Goal: Transaction & Acquisition: Purchase product/service

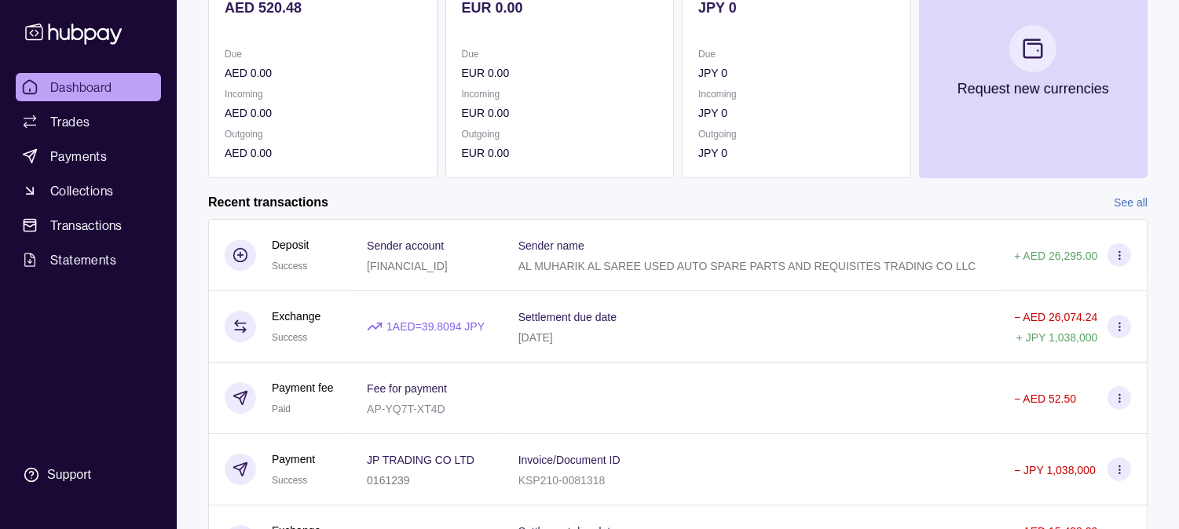
scroll to position [261, 0]
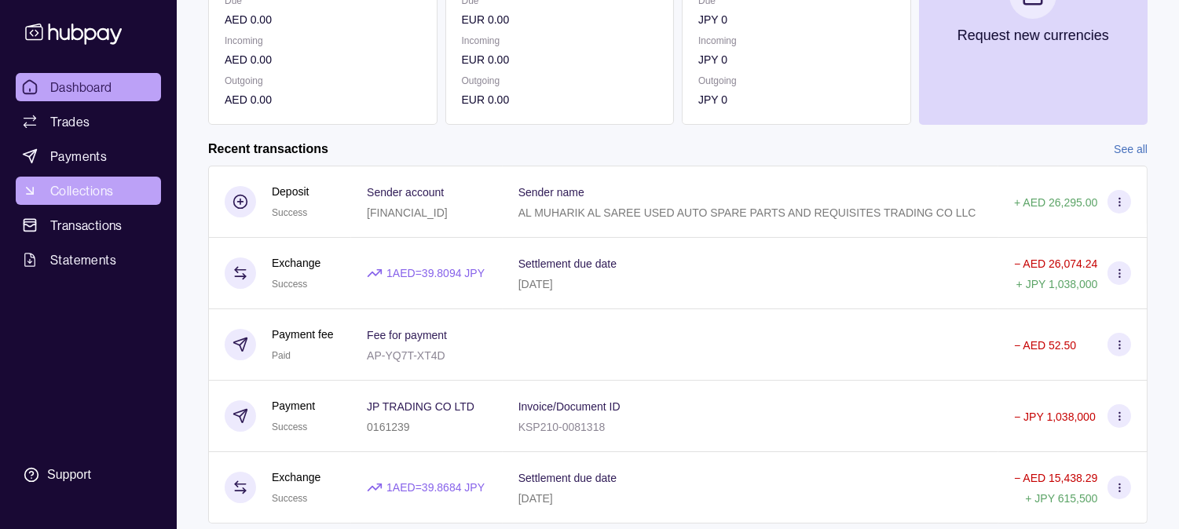
click at [81, 186] on span "Collections" at bounding box center [81, 190] width 63 height 19
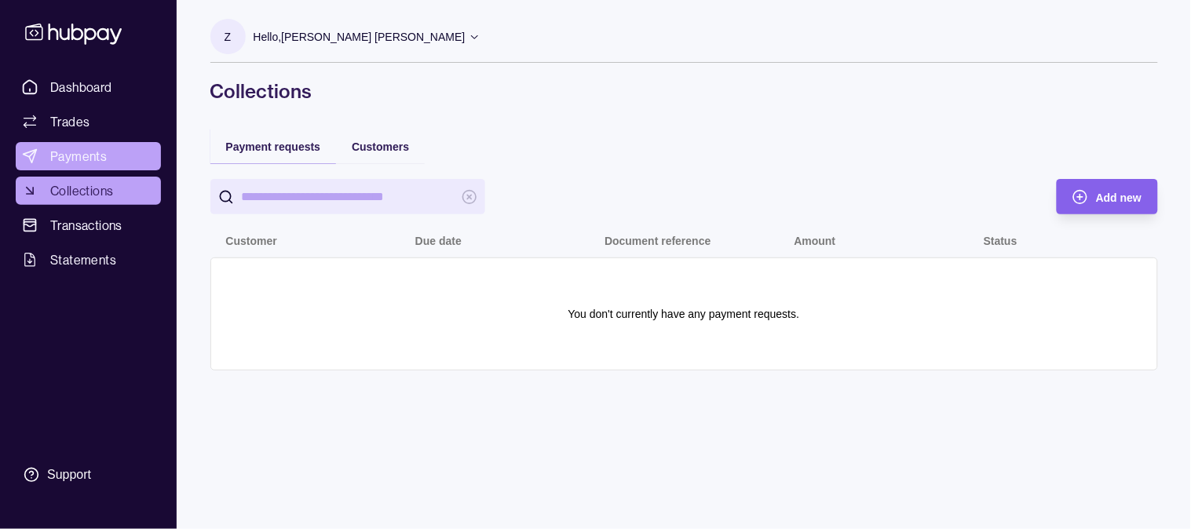
click at [90, 163] on span "Payments" at bounding box center [78, 156] width 57 height 19
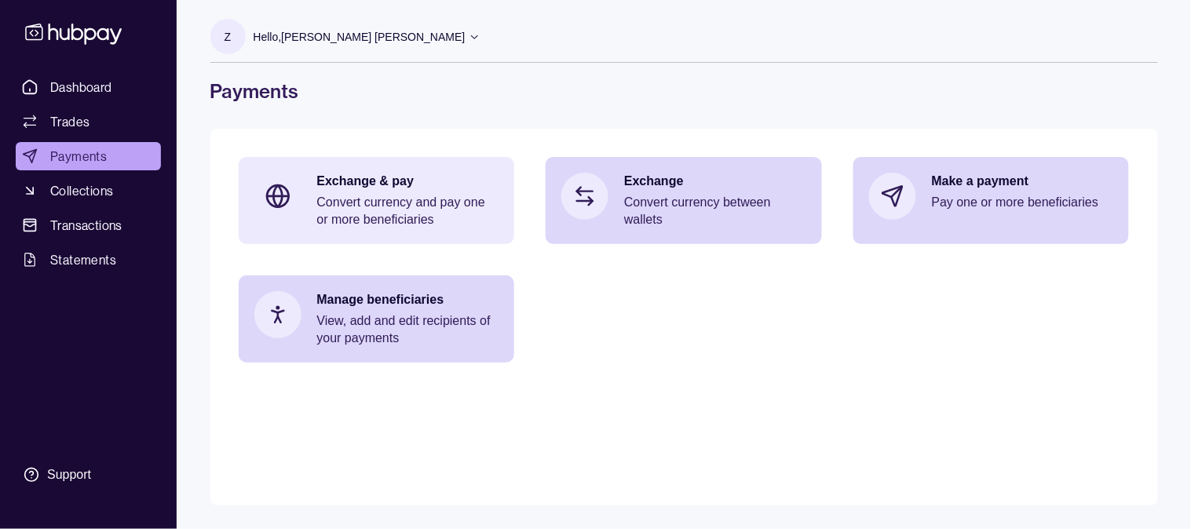
click at [388, 207] on p "Convert currency and pay one or more beneficiaries" at bounding box center [408, 211] width 182 height 35
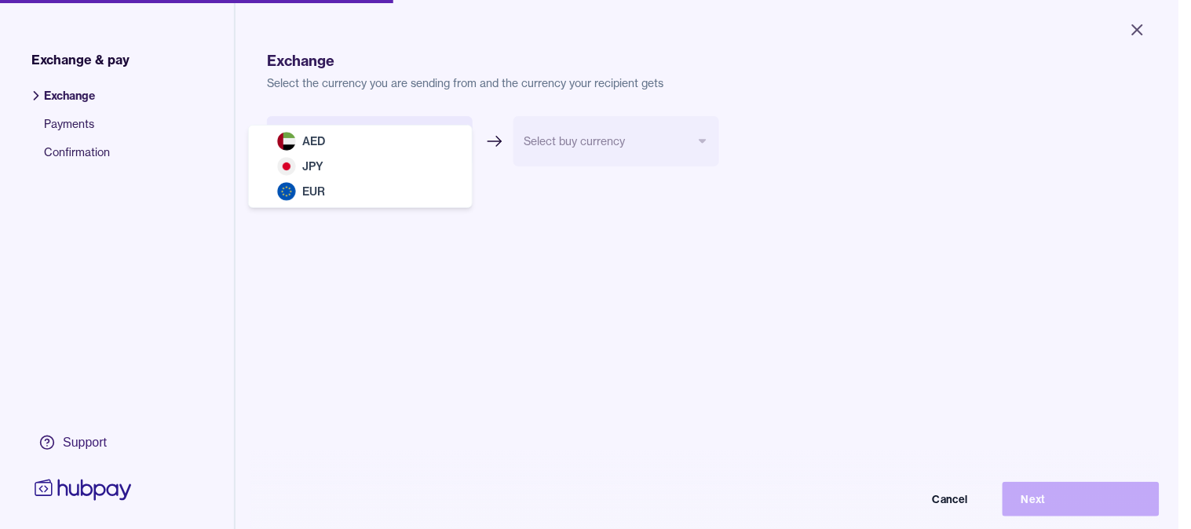
click at [386, 142] on body "Close Exchange & pay Exchange Payments Confirmation Support Exchange Select the…" at bounding box center [589, 264] width 1179 height 529
click at [346, 339] on html "Close Exchange & pay Exchange Payments Confirmation Support Exchange Select the…" at bounding box center [595, 264] width 1191 height 529
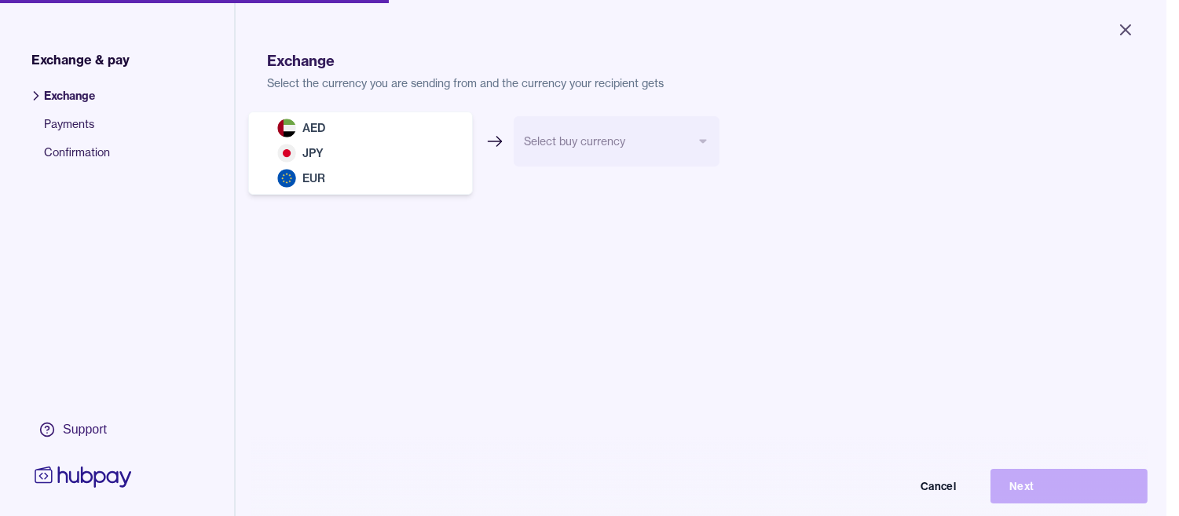
click at [385, 140] on body "Close Exchange & pay Exchange Payments Confirmation Support Exchange Select the…" at bounding box center [583, 258] width 1166 height 516
click at [390, 268] on html "Close Exchange & pay Exchange Payments Confirmation Support Exchange Select the…" at bounding box center [589, 258] width 1179 height 516
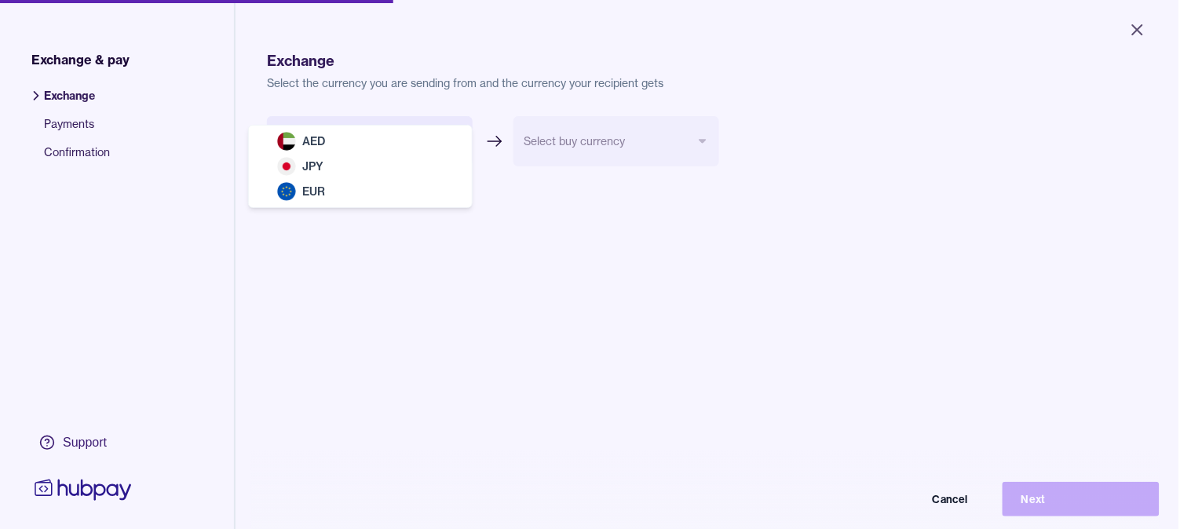
click at [383, 146] on body "Close Exchange & pay Exchange Payments Confirmation Support Exchange Select the…" at bounding box center [589, 264] width 1179 height 529
select select "***"
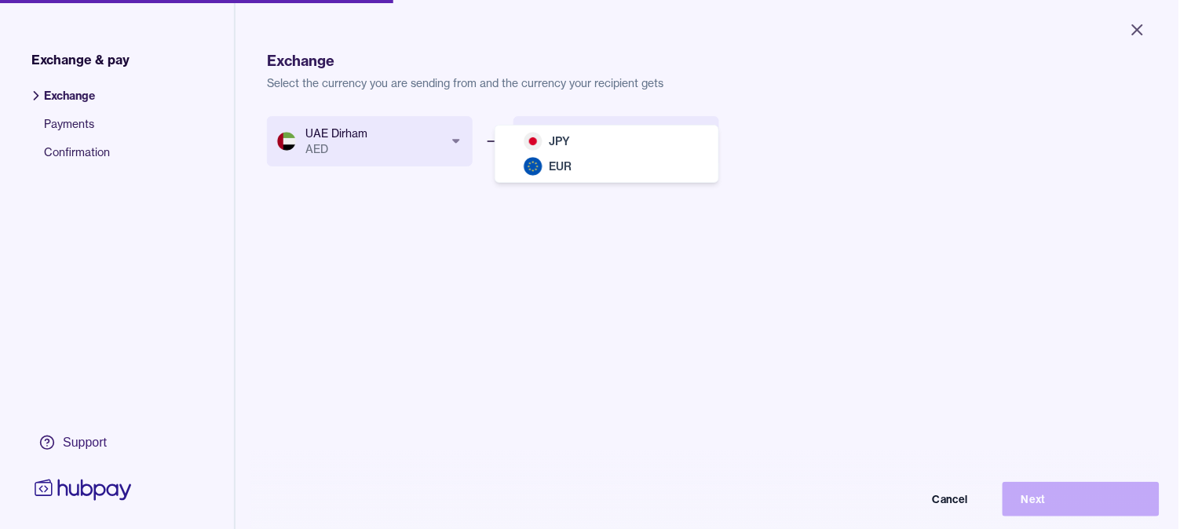
click at [621, 137] on body "Close Exchange & pay Exchange Payments Confirmation Support Exchange Select the…" at bounding box center [589, 264] width 1179 height 529
select select "***"
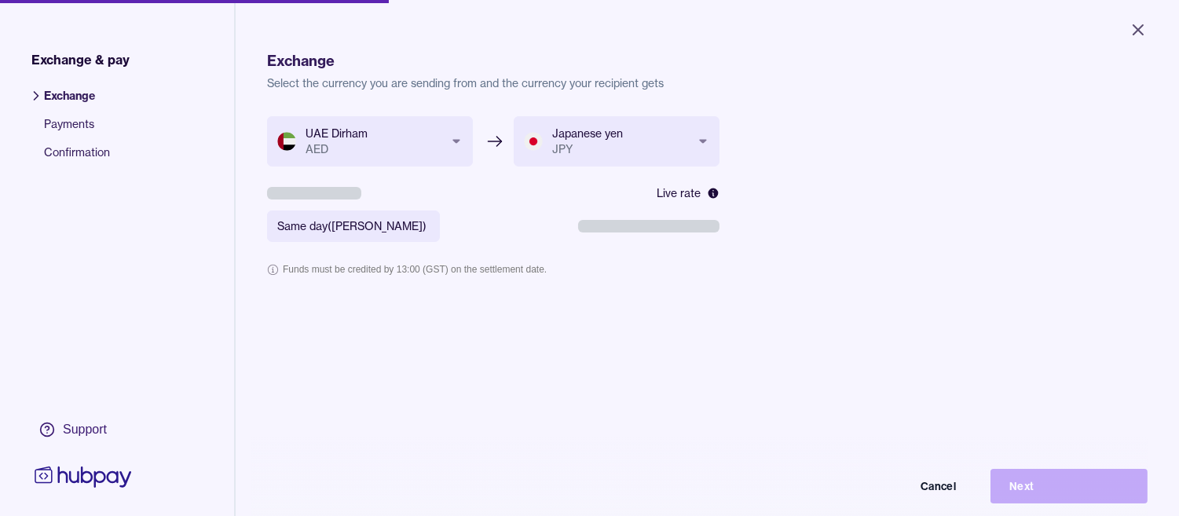
click at [1070, 491] on div "Cancel Next" at bounding box center [589, 486] width 1116 height 35
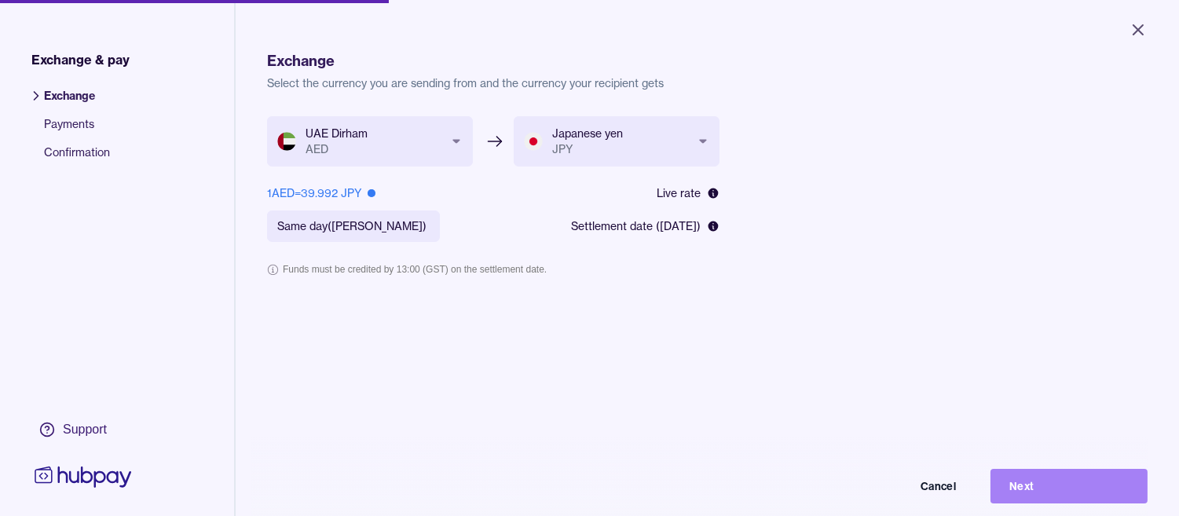
click at [1052, 490] on button "Next" at bounding box center [1068, 486] width 157 height 35
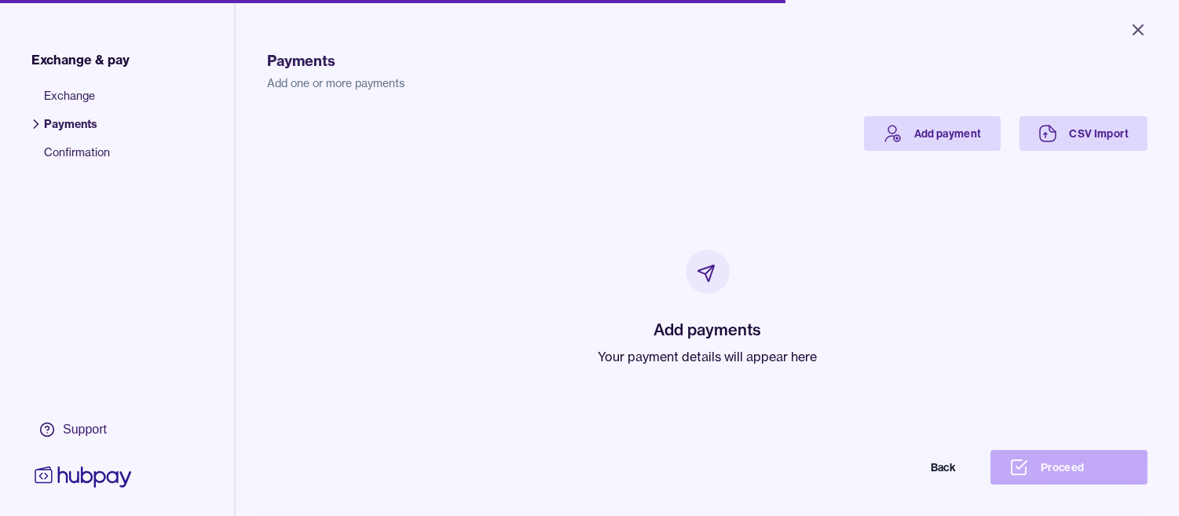
click at [261, 336] on div "Payments Add one or more payments Add payment CSV Import Add payments Your paym…" at bounding box center [707, 281] width 943 height 563
click at [891, 132] on link "Add payment" at bounding box center [932, 133] width 137 height 35
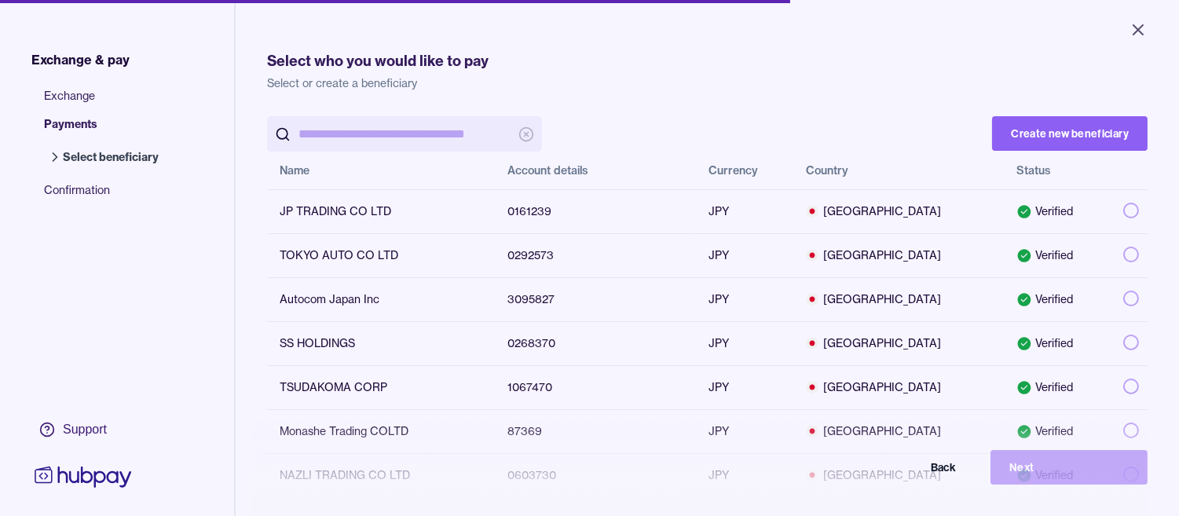
click at [386, 131] on input "search" at bounding box center [404, 133] width 212 height 35
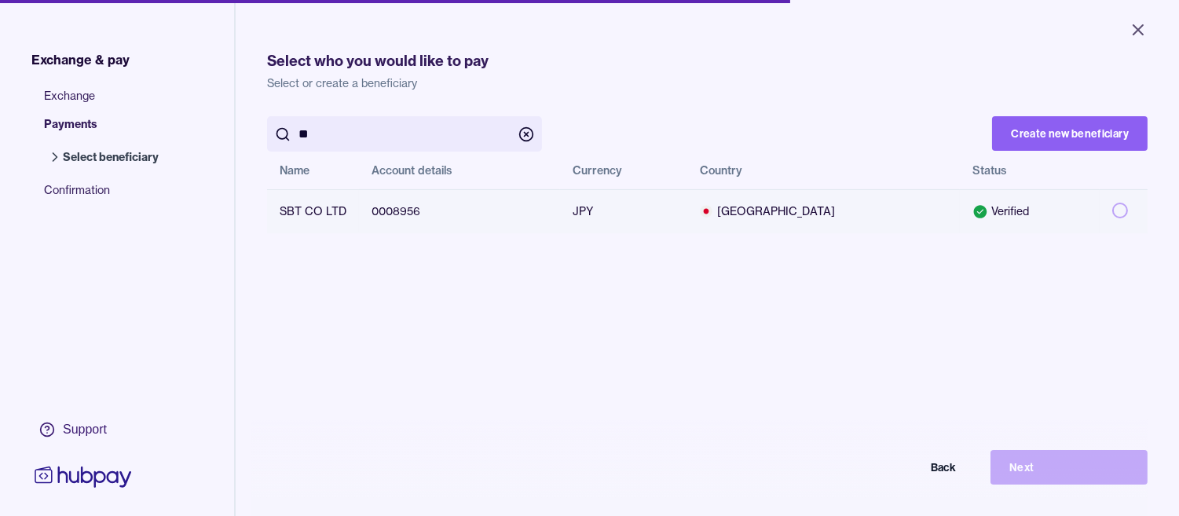
type input "**"
click at [346, 213] on td "SBT CO LTD" at bounding box center [313, 211] width 92 height 44
click at [1112, 210] on button "button" at bounding box center [1120, 211] width 16 height 16
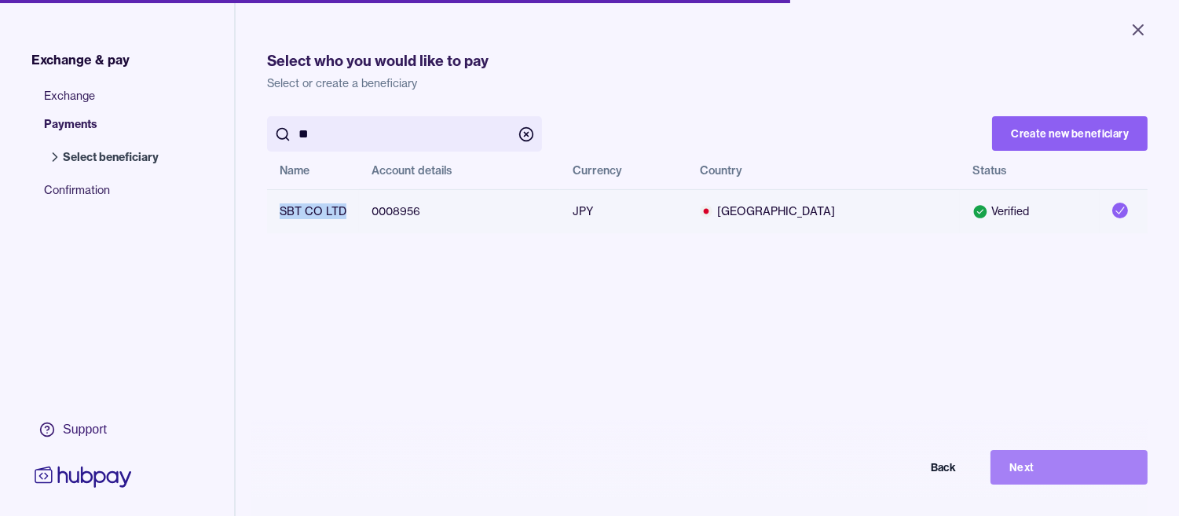
click at [1111, 474] on button "Next" at bounding box center [1068, 467] width 157 height 35
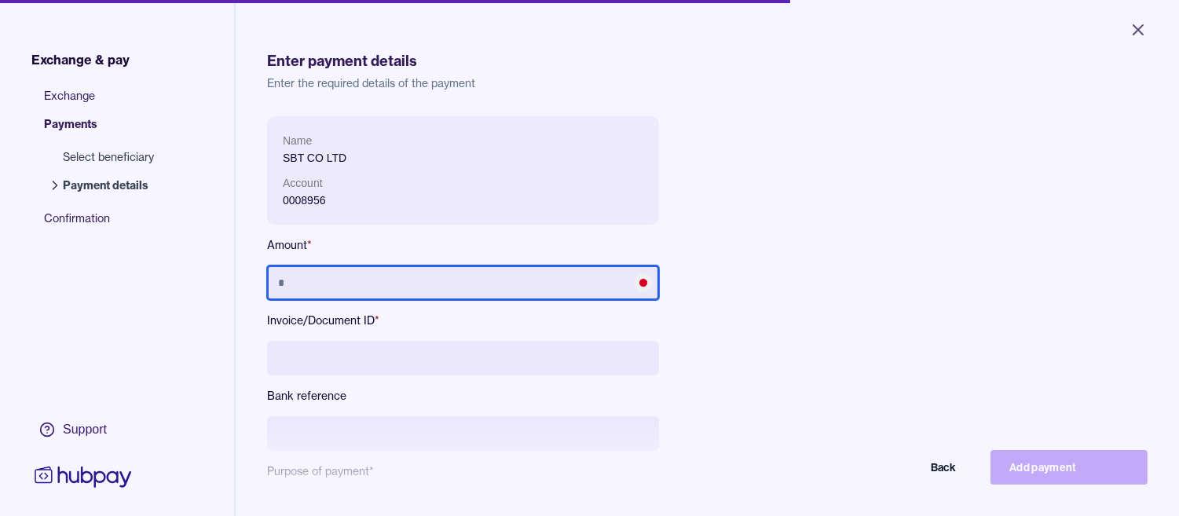
click at [375, 291] on input "text" at bounding box center [463, 282] width 392 height 35
type input "*********"
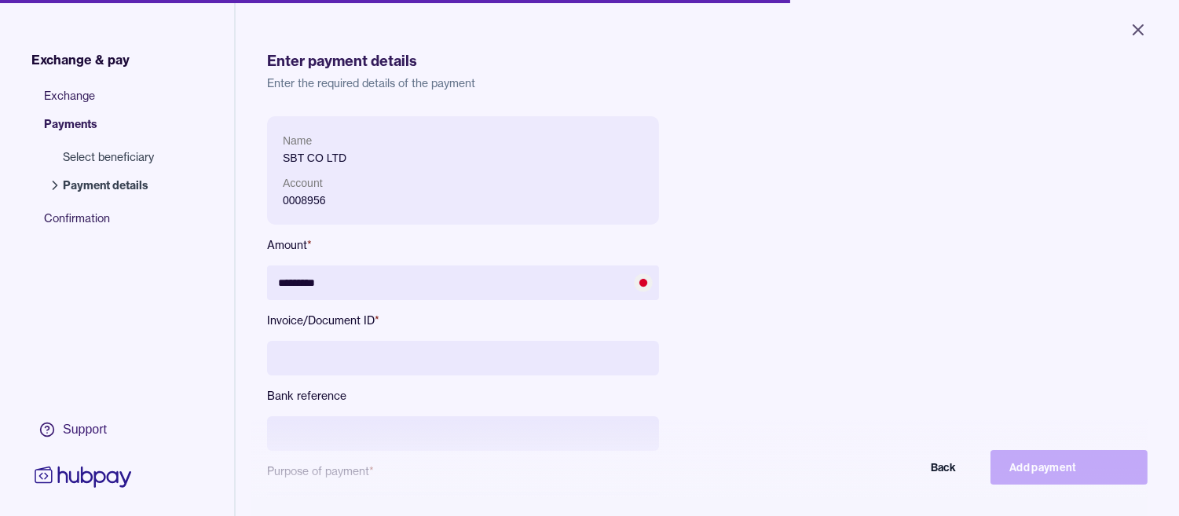
click at [354, 346] on input at bounding box center [463, 358] width 392 height 35
click at [375, 366] on input at bounding box center [463, 358] width 392 height 35
paste input "**********"
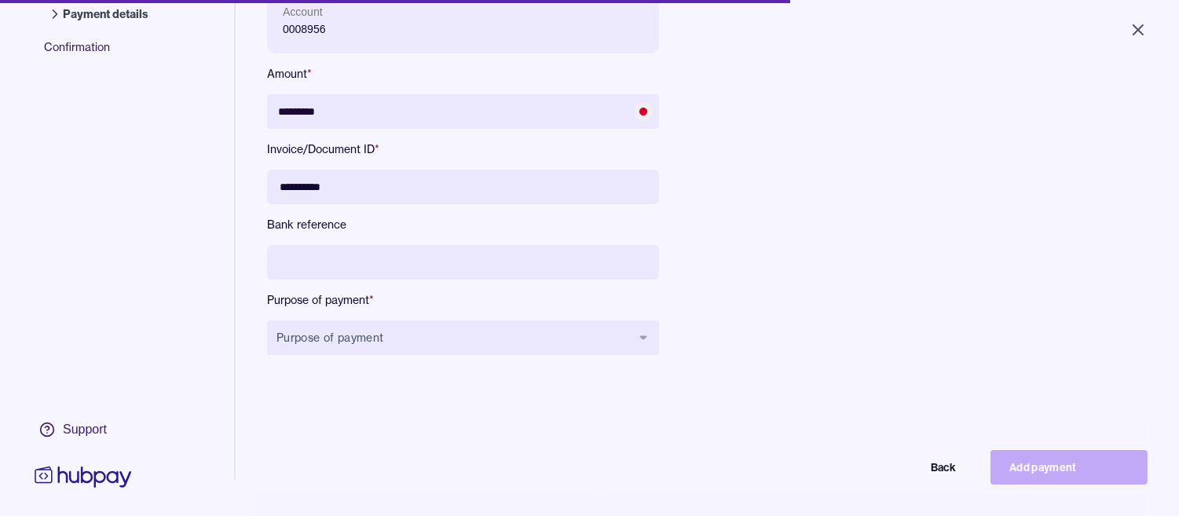
scroll to position [174, 0]
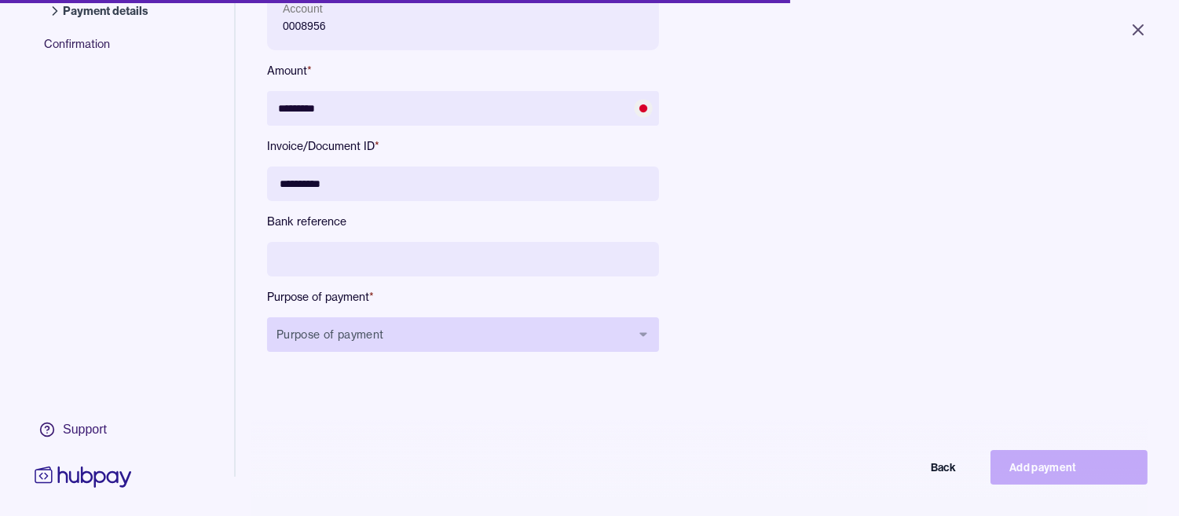
type input "**********"
click at [422, 343] on button "Purpose of payment" at bounding box center [463, 334] width 392 height 35
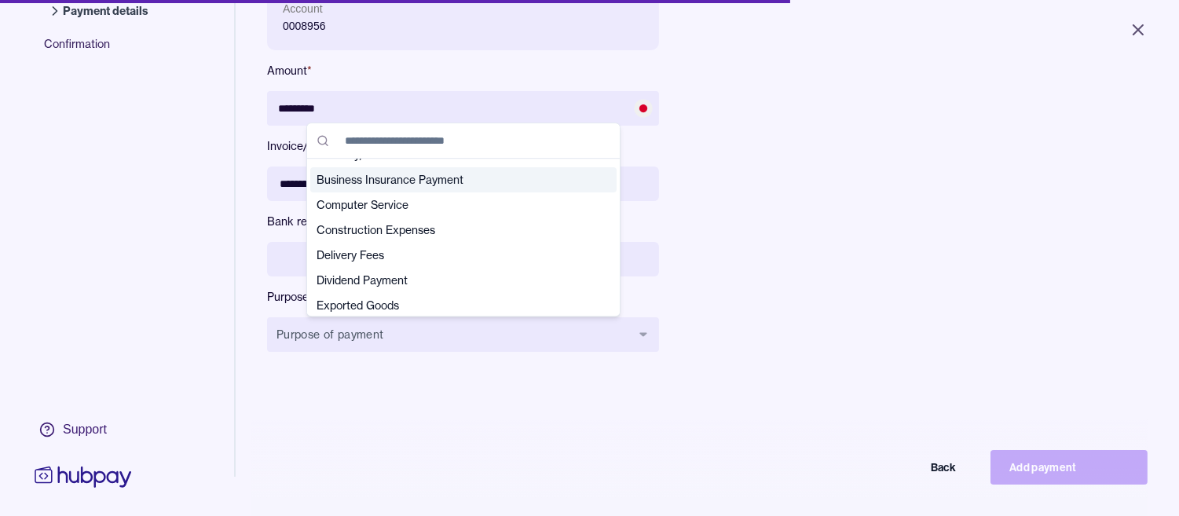
scroll to position [87, 0]
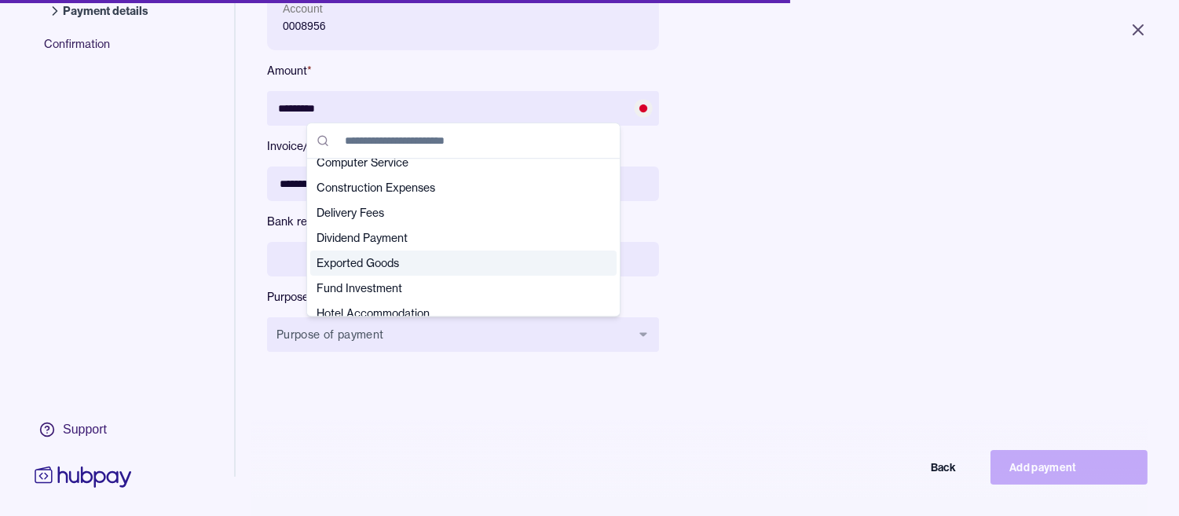
click at [411, 262] on span "Exported Goods" at bounding box center [453, 263] width 275 height 16
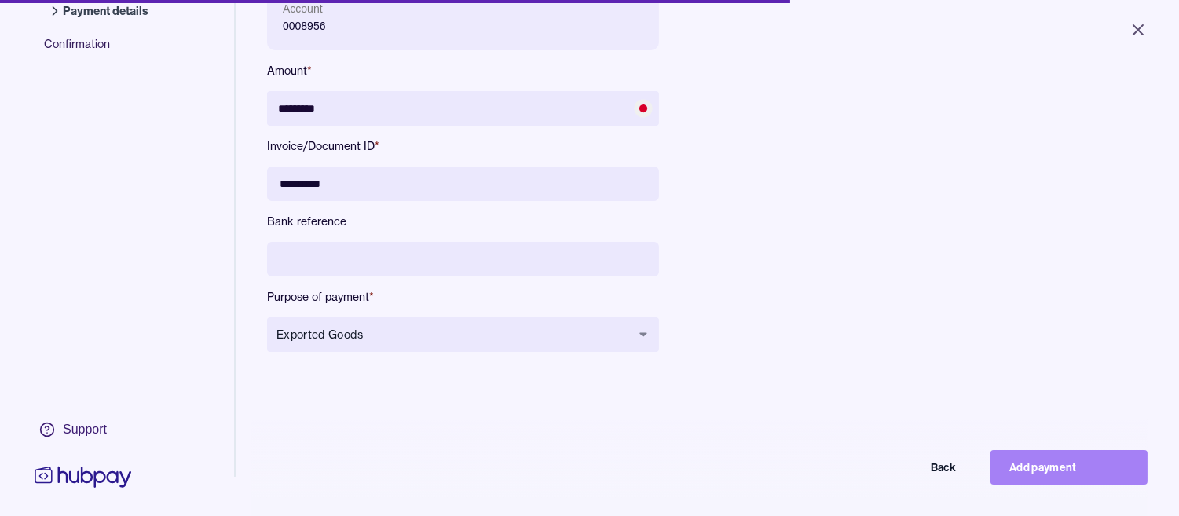
click at [1052, 484] on button "Add payment" at bounding box center [1068, 467] width 157 height 35
type input "*******"
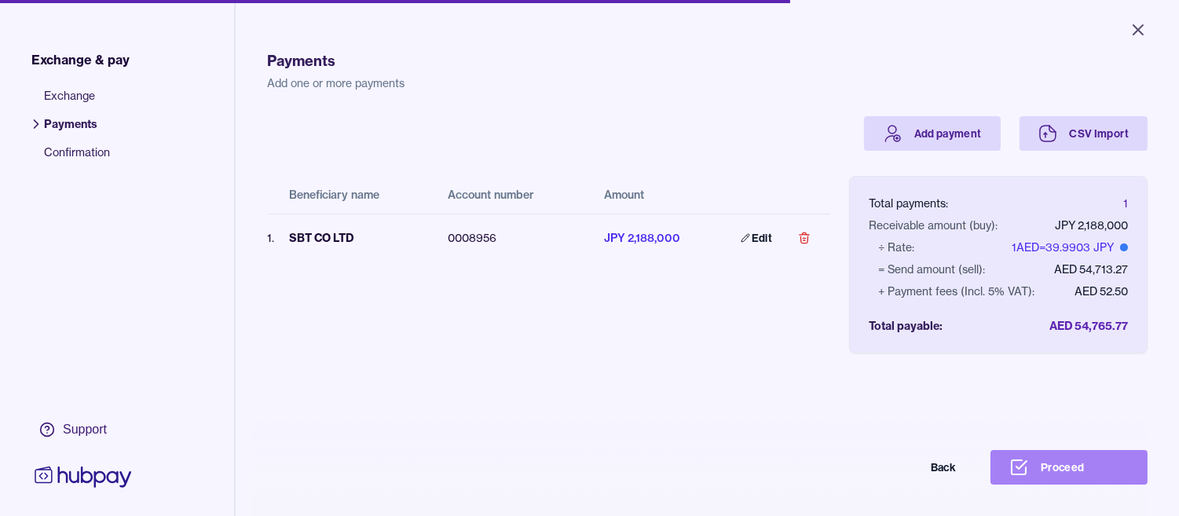
click at [1084, 482] on button "Proceed" at bounding box center [1068, 467] width 157 height 35
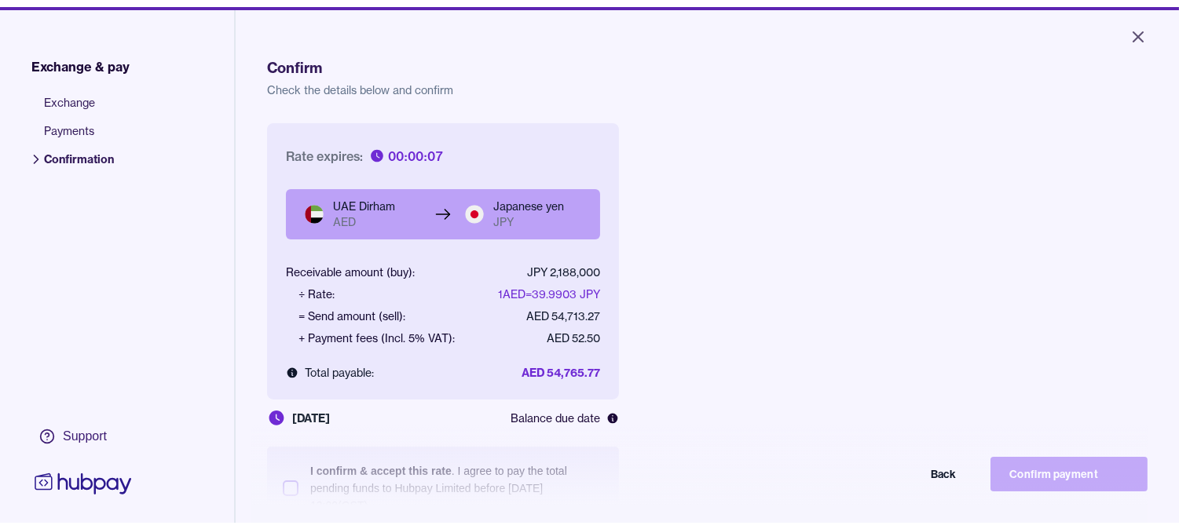
scroll to position [210, 0]
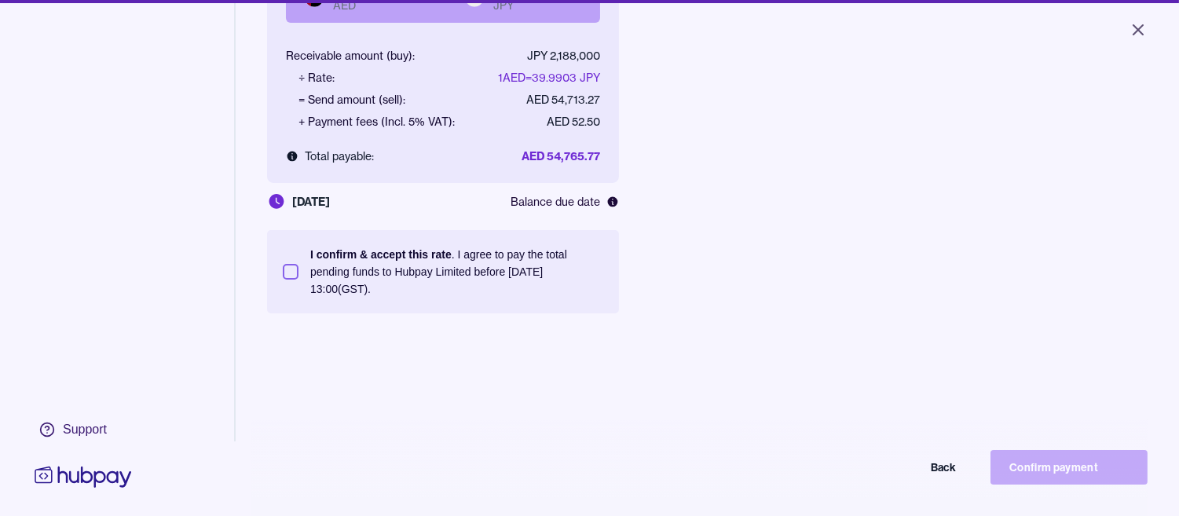
click at [291, 272] on button "I confirm & accept this rate . I agree to pay the total pending funds to Hubpay…" at bounding box center [291, 272] width 16 height 16
click at [1070, 484] on button "Confirm payment" at bounding box center [1068, 467] width 157 height 35
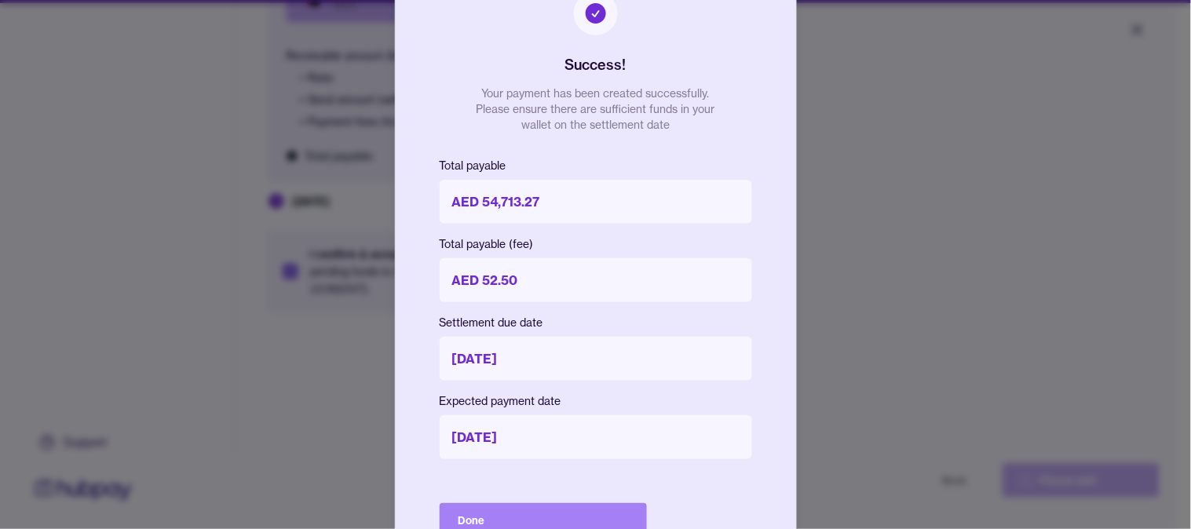
click at [506, 522] on button "Done" at bounding box center [543, 520] width 207 height 35
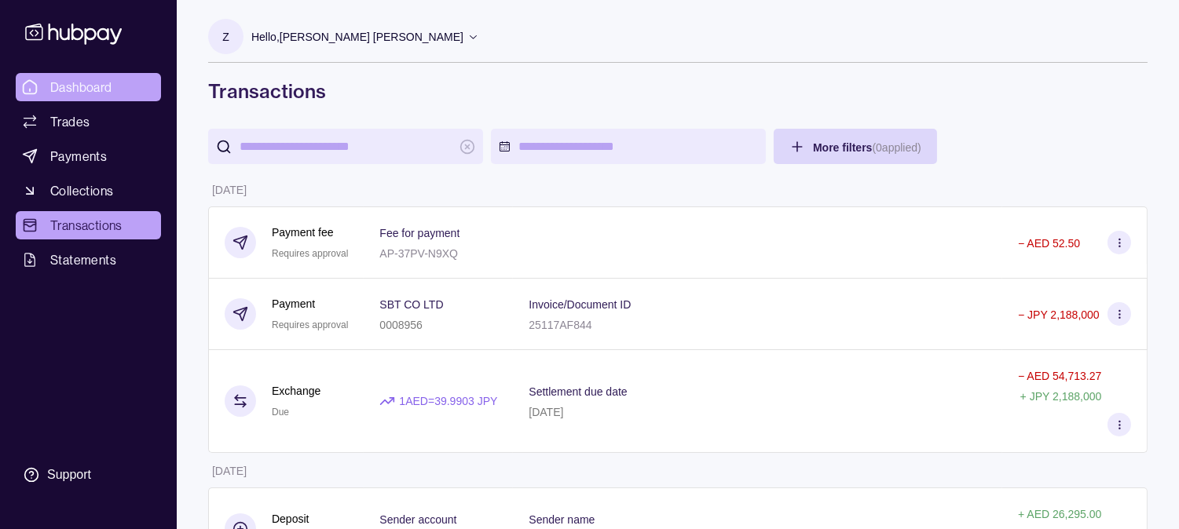
click at [95, 85] on span "Dashboard" at bounding box center [81, 87] width 62 height 19
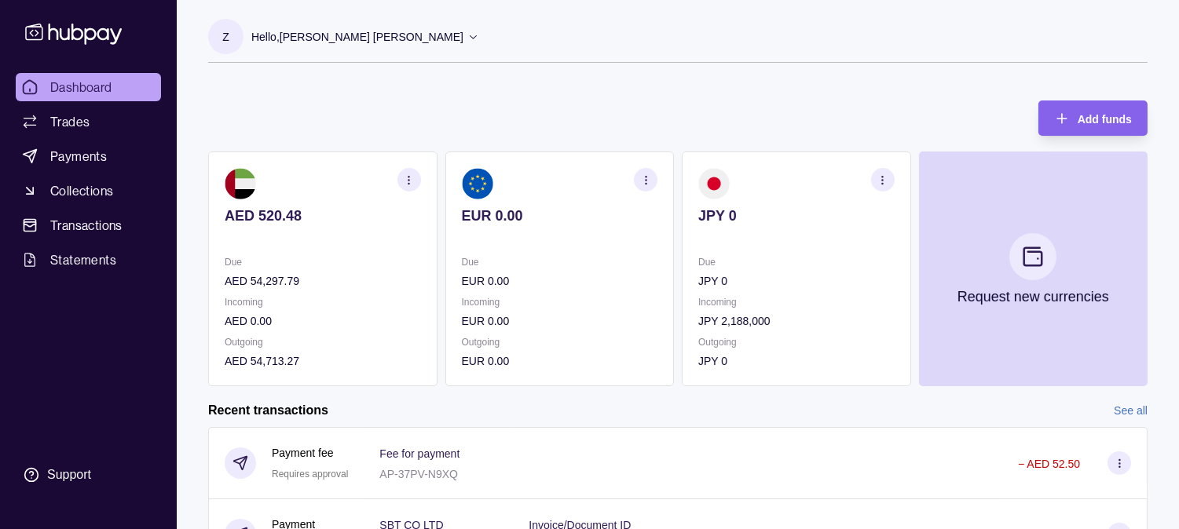
scroll to position [349, 0]
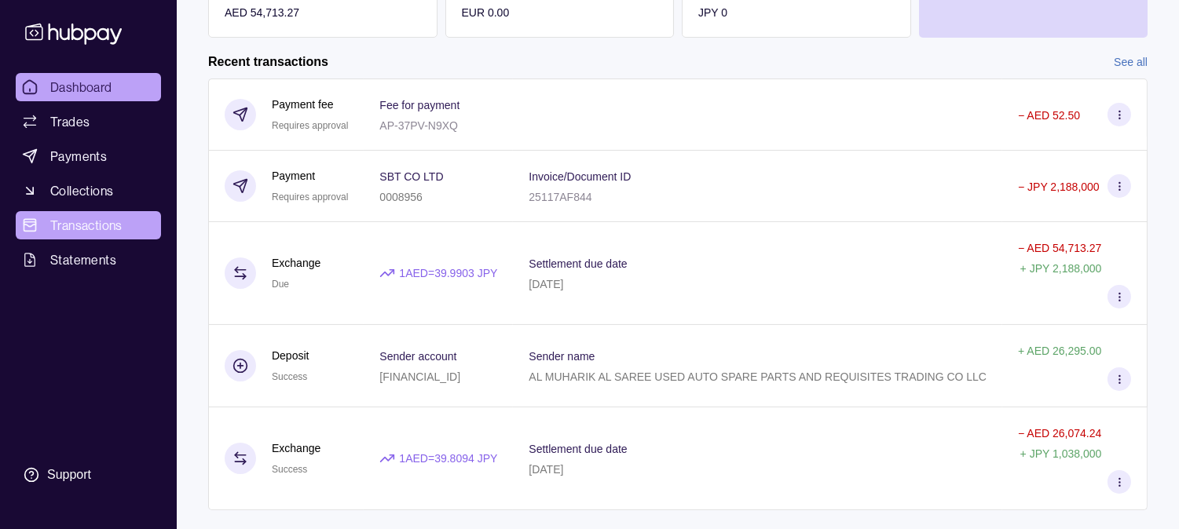
click at [67, 218] on span "Transactions" at bounding box center [86, 225] width 72 height 19
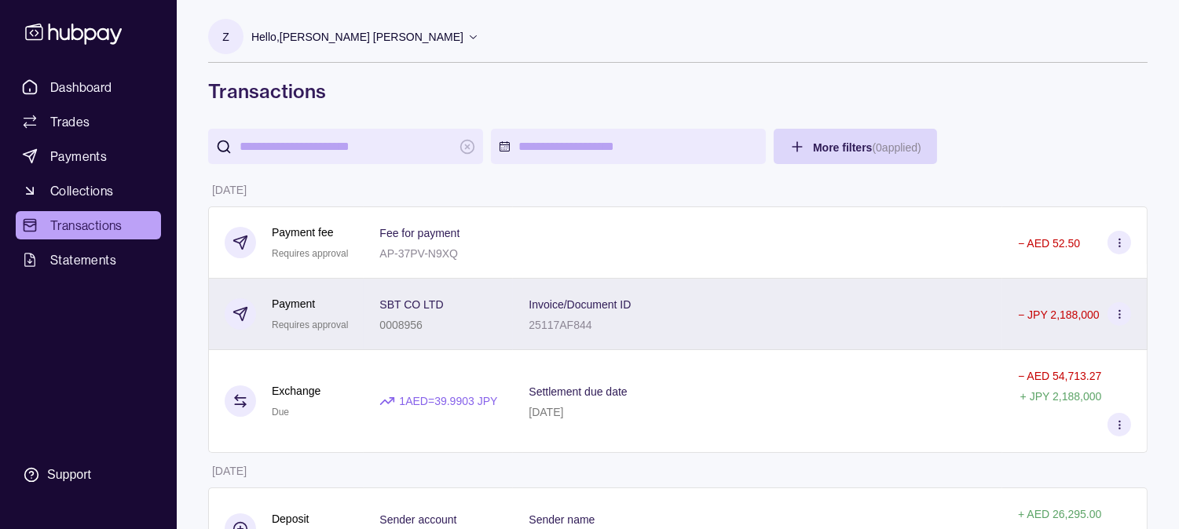
click at [809, 324] on div "Invoice/Document ID 25117AF844" at bounding box center [757, 313] width 458 height 39
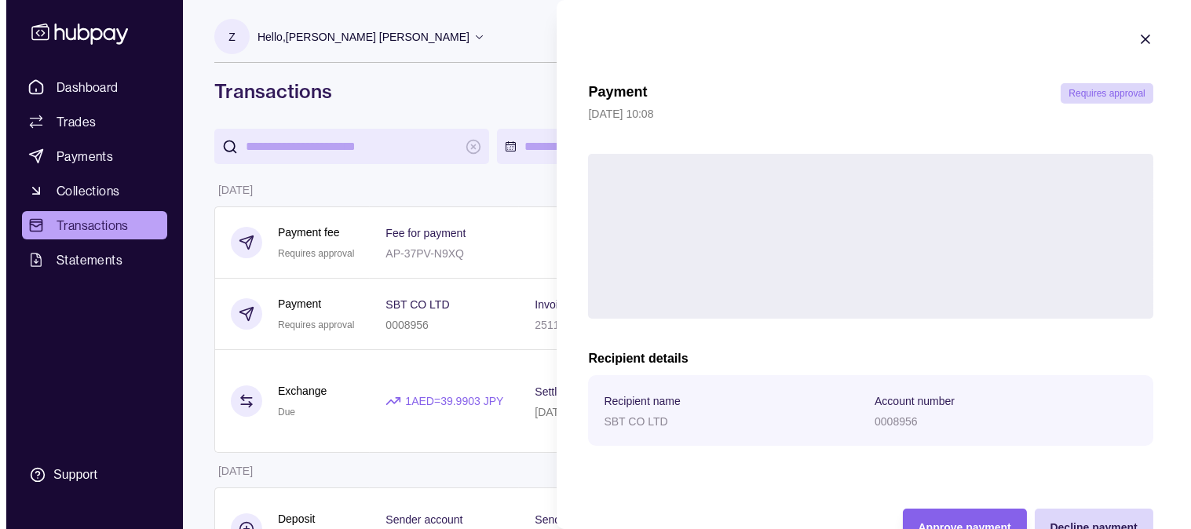
scroll to position [48, 0]
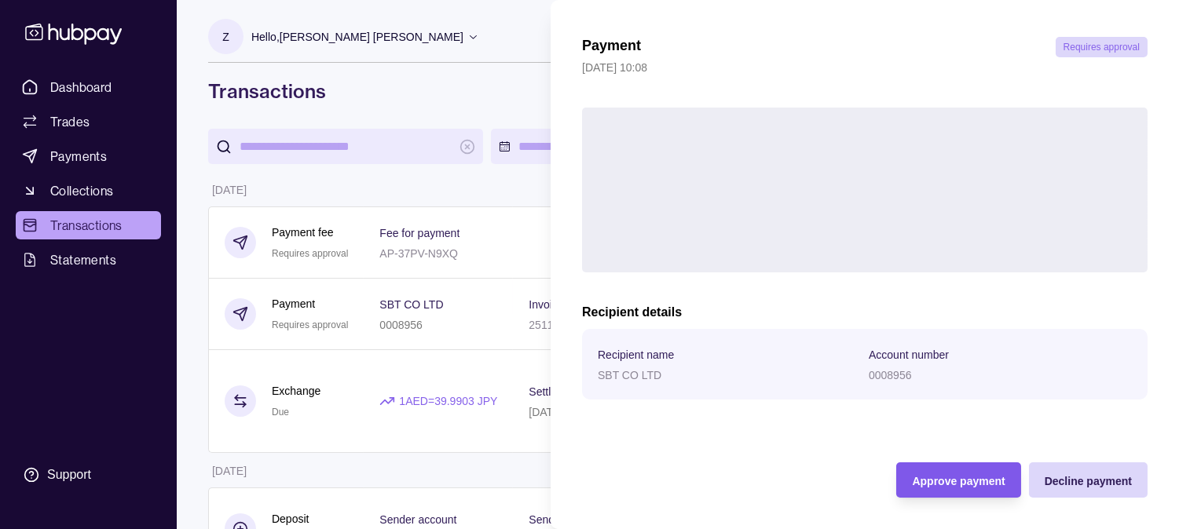
click at [953, 483] on span "Approve payment" at bounding box center [958, 481] width 93 height 13
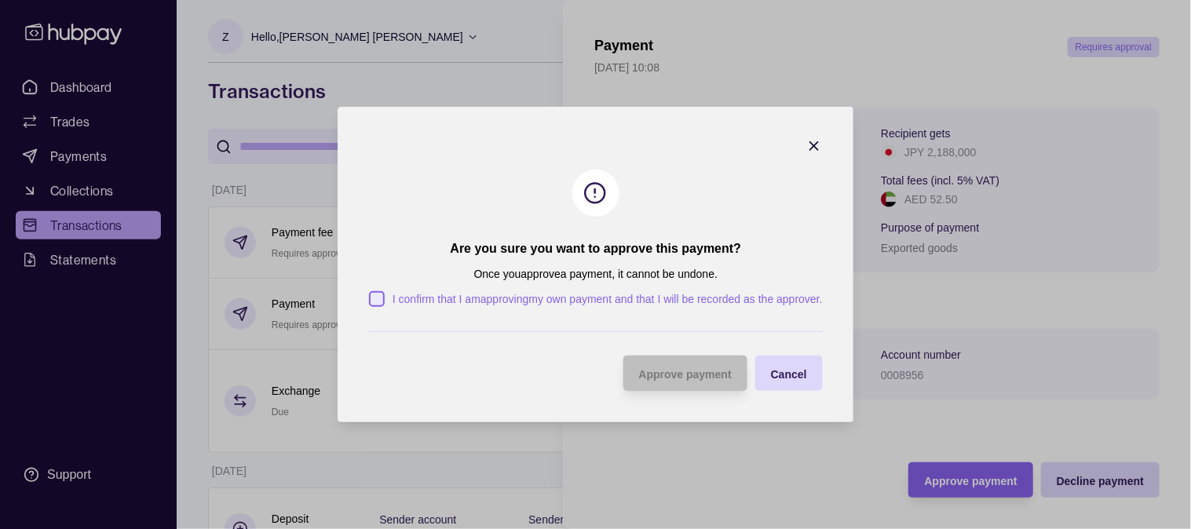
click at [385, 297] on label "I confirm that I am approving my own payment and that I will be recorded as the…" at bounding box center [604, 299] width 438 height 17
click at [382, 297] on button "I confirm that I am approving my own payment and that I will be recorded as the…" at bounding box center [377, 299] width 16 height 16
click at [678, 396] on section "Are you sure you want to approve this payment? Once you approve a payment, it c…" at bounding box center [596, 265] width 517 height 316
click at [676, 395] on section "Are you sure you want to approve this payment? Once you approve a payment, it c…" at bounding box center [596, 265] width 517 height 316
click at [680, 366] on div "Approve payment" at bounding box center [684, 373] width 93 height 19
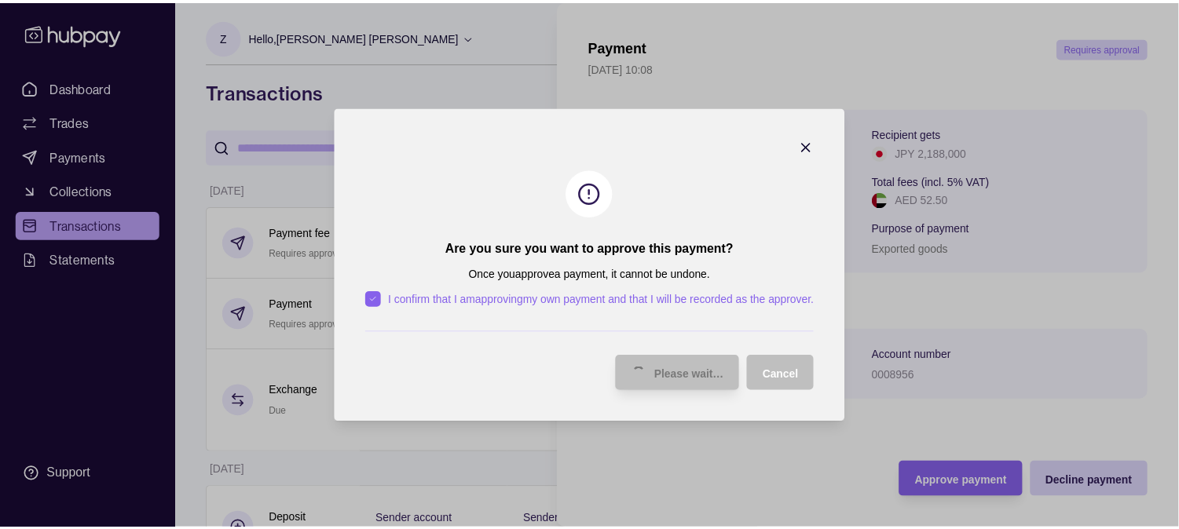
scroll to position [16, 0]
